Goal: Task Accomplishment & Management: Use online tool/utility

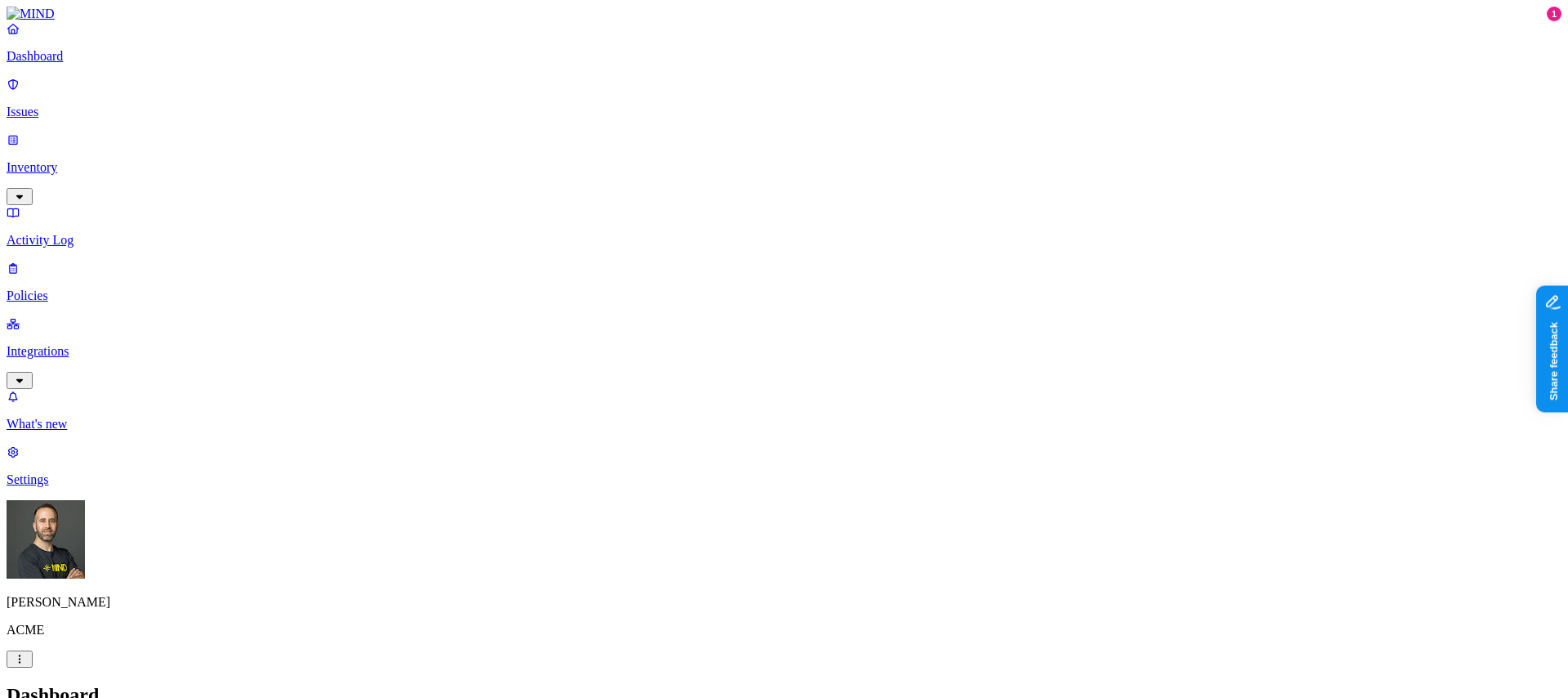
click at [95, 344] on p "Integrations" at bounding box center [783, 351] width 1555 height 15
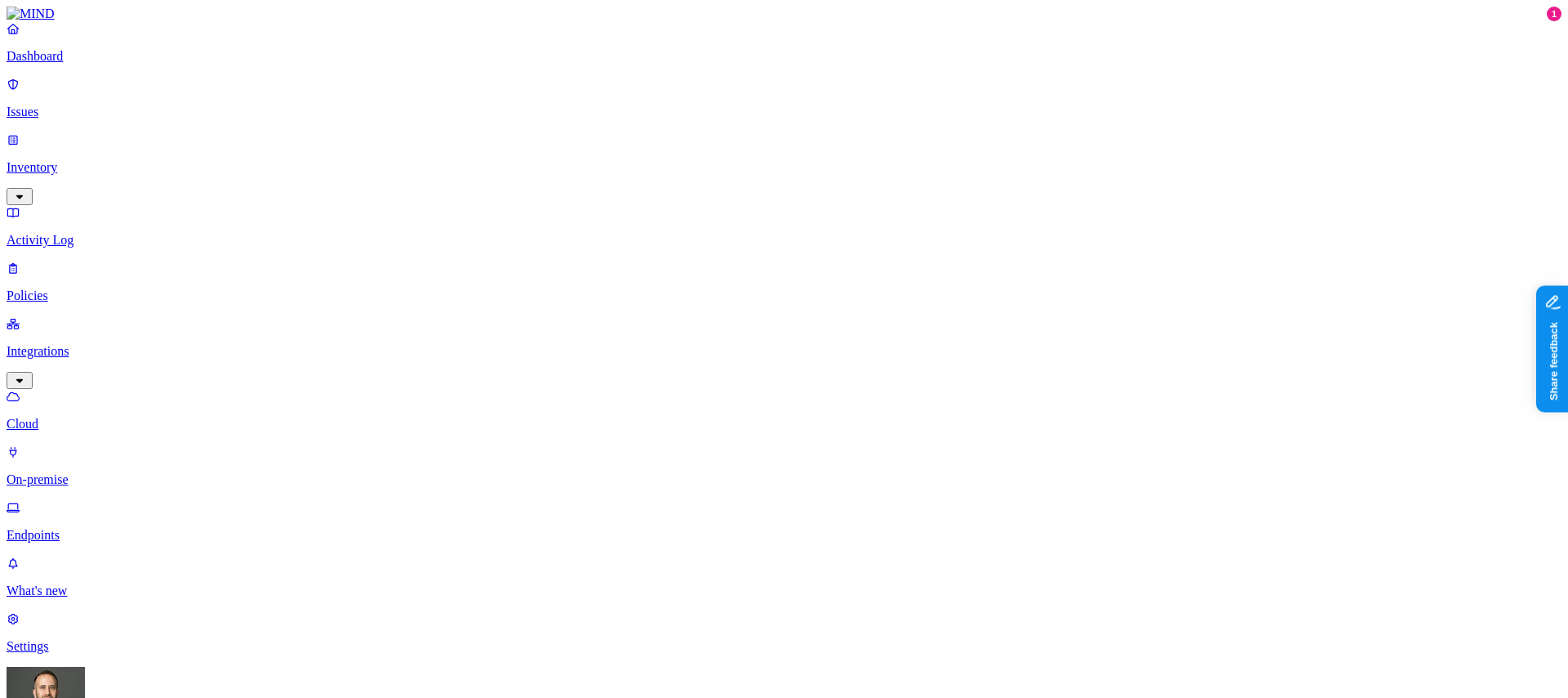
click at [71, 288] on p "Policies" at bounding box center [783, 295] width 1555 height 15
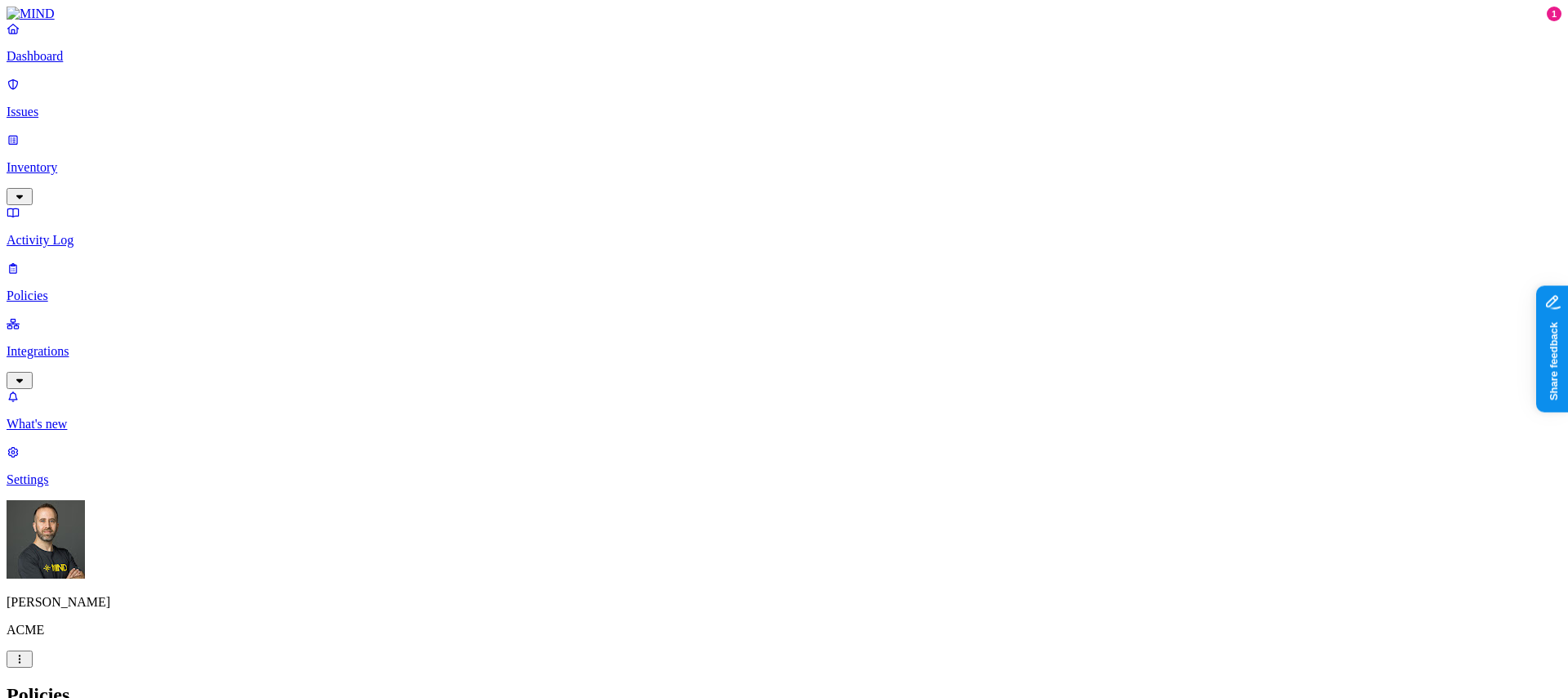
click at [724, 474] on label "Groups" at bounding box center [705, 467] width 38 height 14
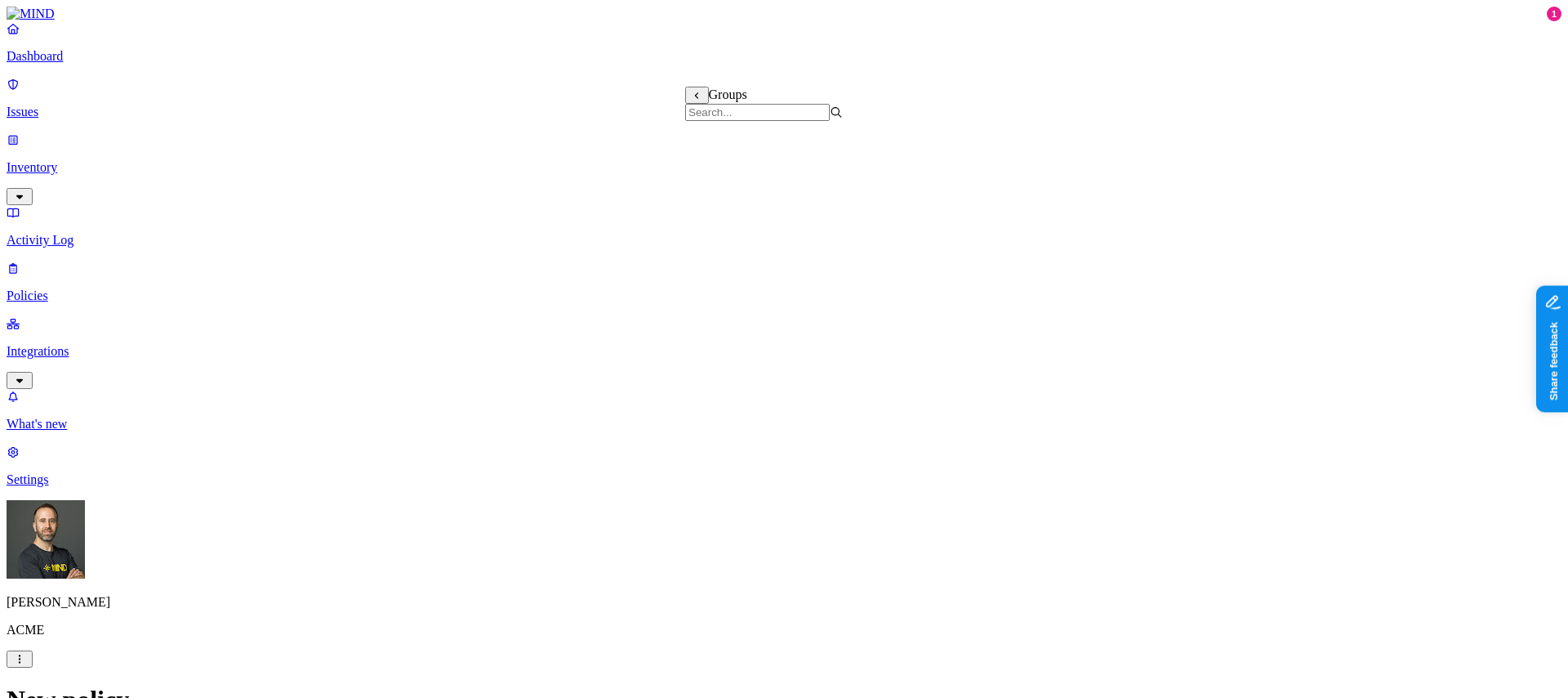
click at [724, 499] on label "Departments" at bounding box center [719, 494] width 67 height 14
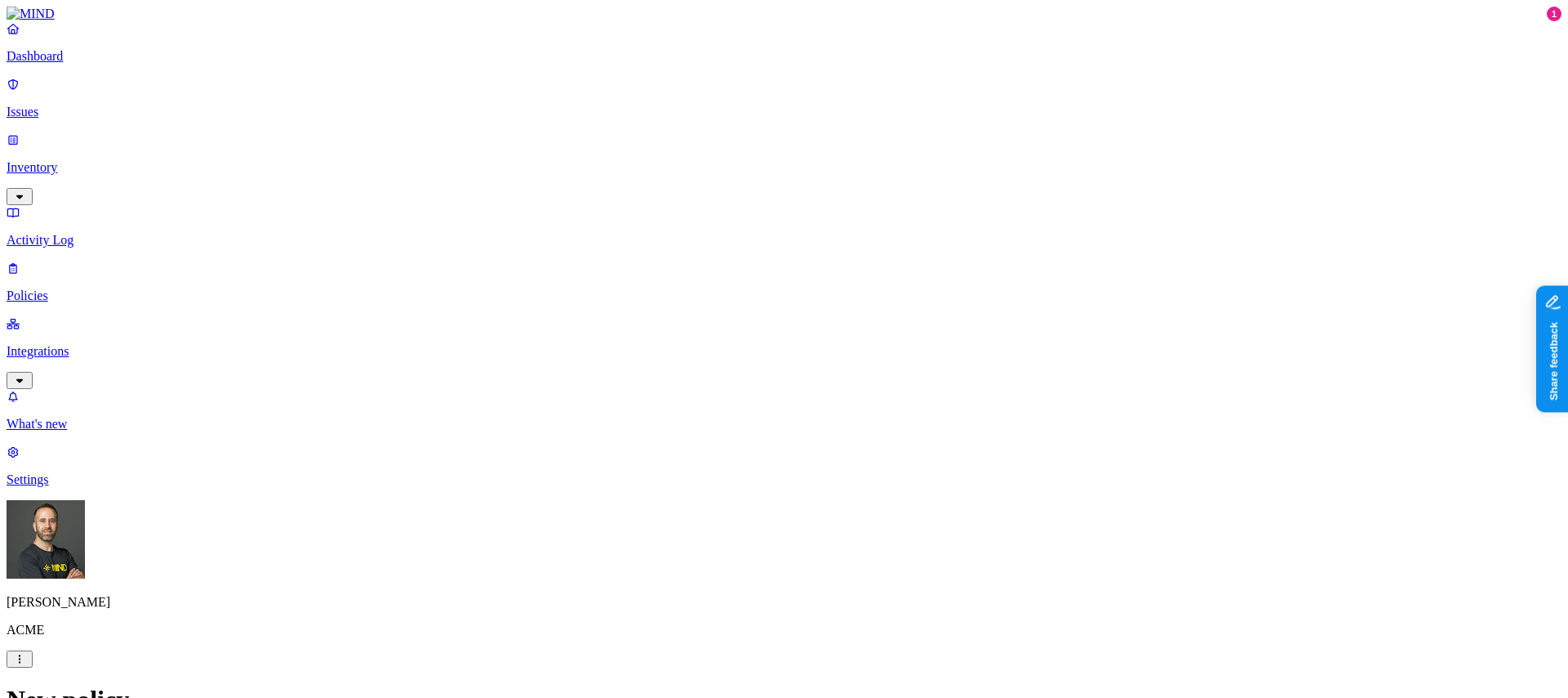
click at [715, 448] on label "Users" at bounding box center [700, 441] width 30 height 14
click at [88, 160] on p "Inventory" at bounding box center [783, 167] width 1555 height 15
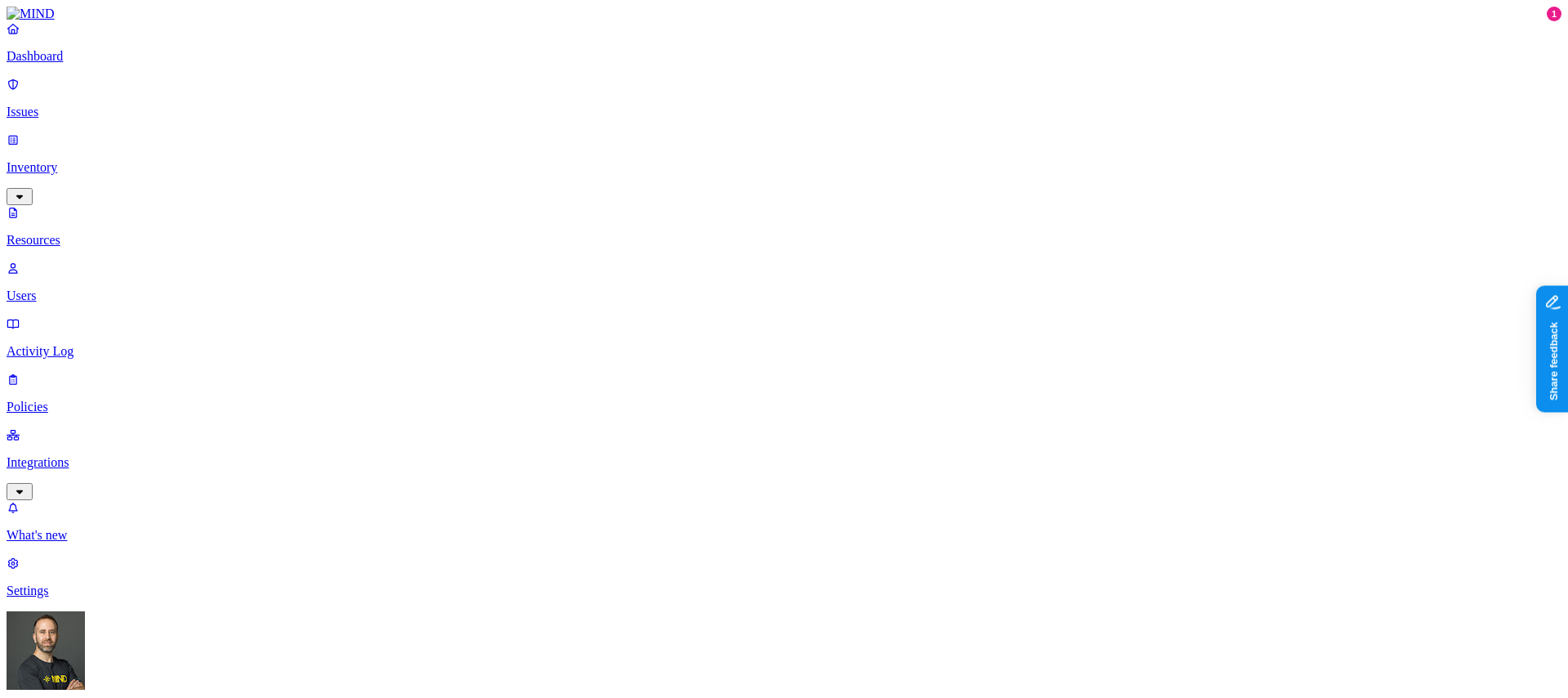
click at [130, 260] on link "Users" at bounding box center [783, 281] width 1555 height 43
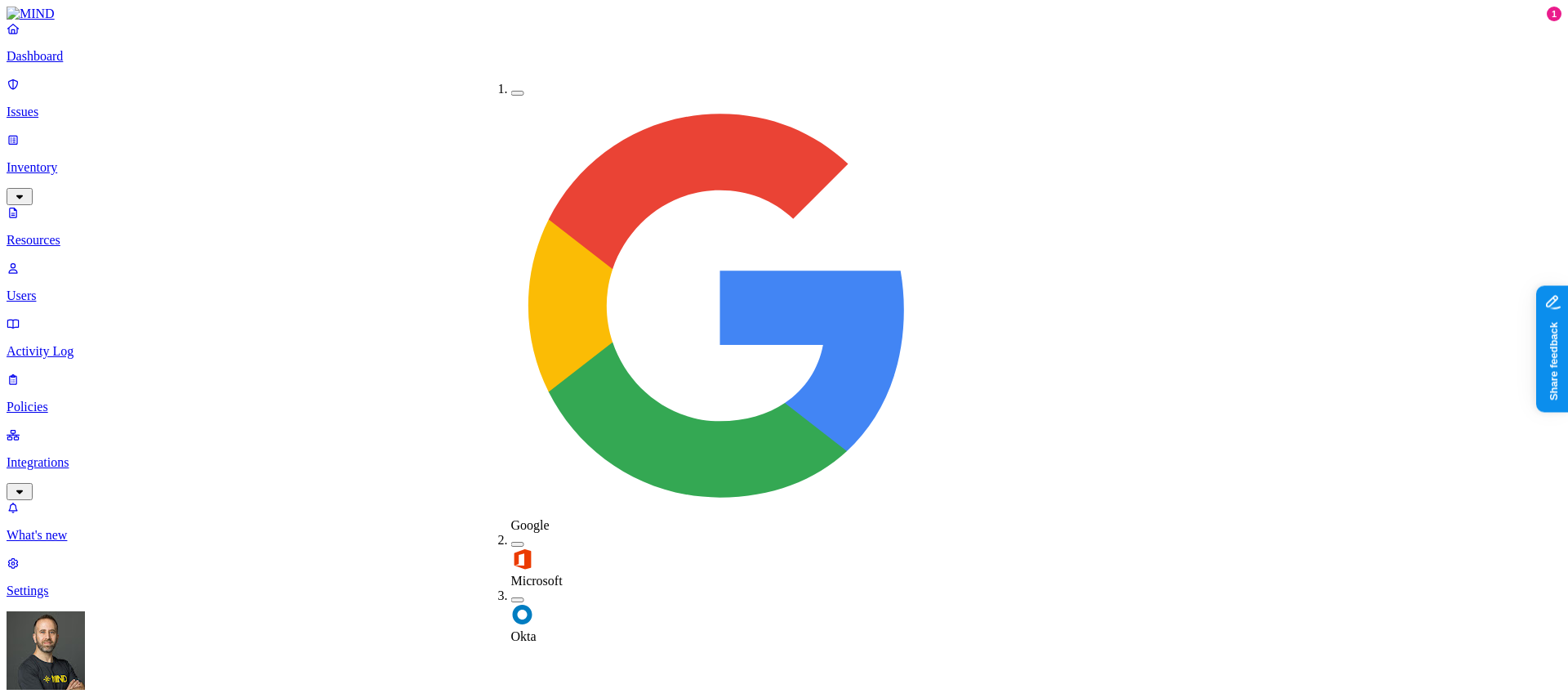
click at [537, 629] on span "Okta" at bounding box center [524, 636] width 25 height 14
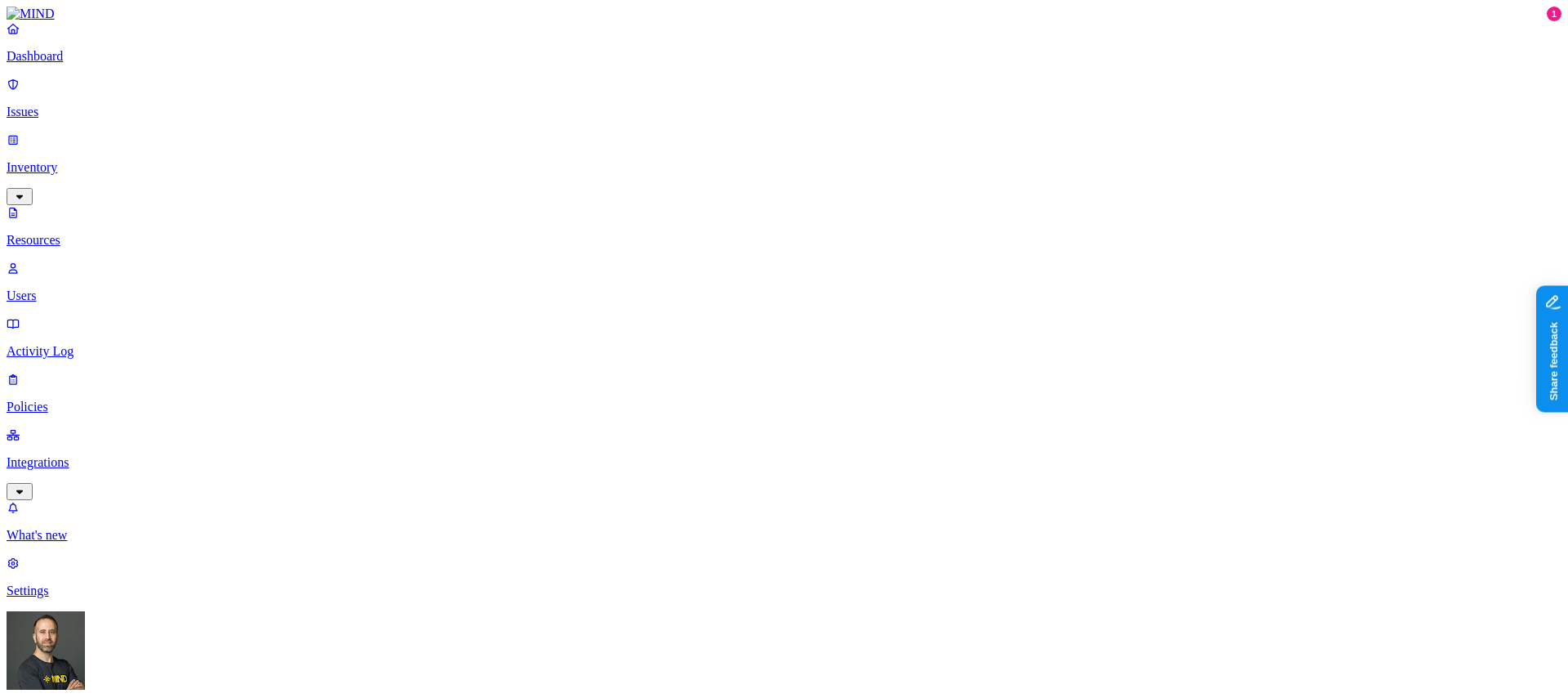
click at [86, 455] on p "Integrations" at bounding box center [783, 462] width 1555 height 15
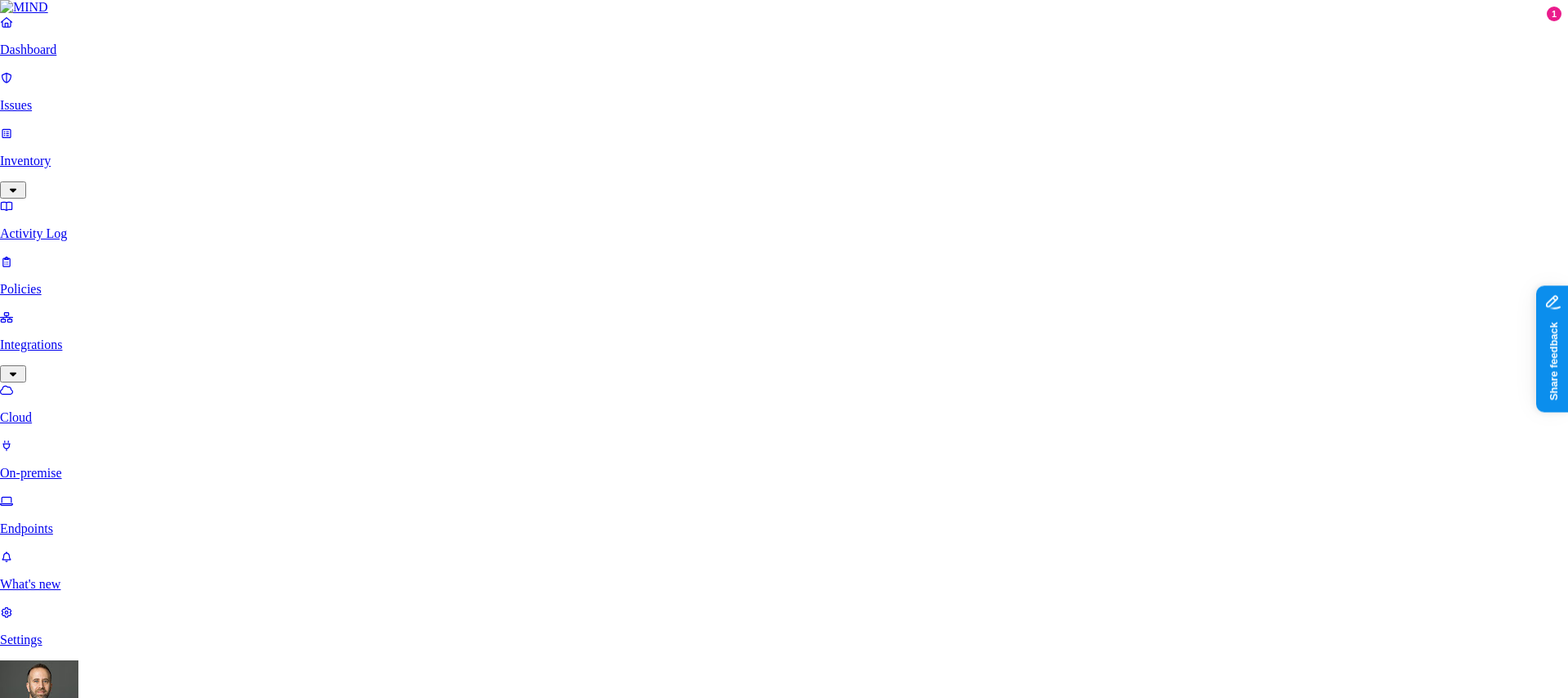
scroll to position [223, 0]
